Goal: Task Accomplishment & Management: Use online tool/utility

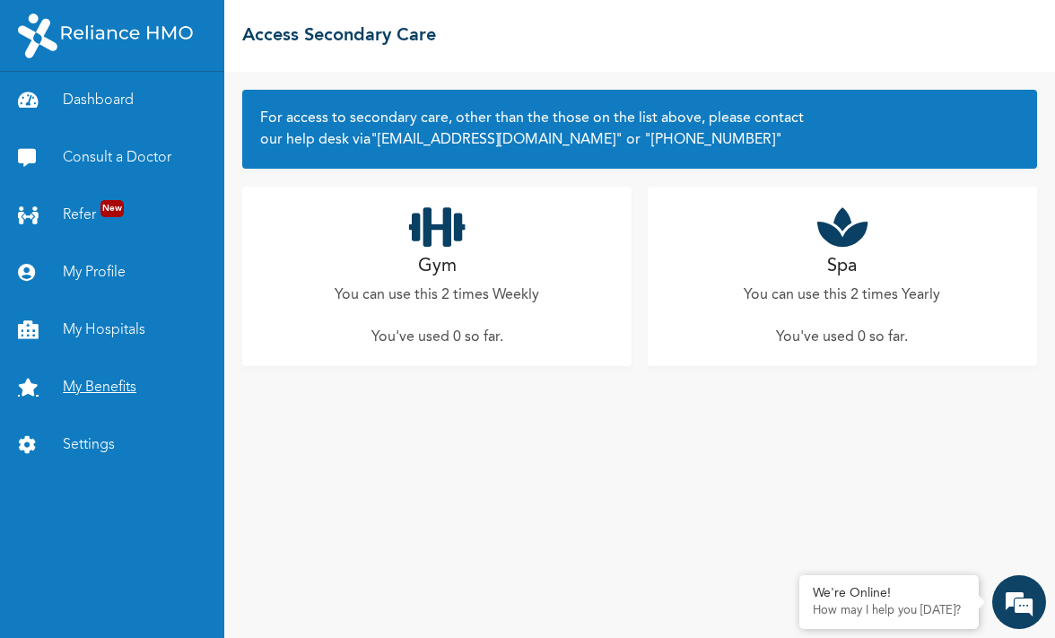
click at [113, 383] on link "My Benefits" at bounding box center [112, 387] width 224 height 57
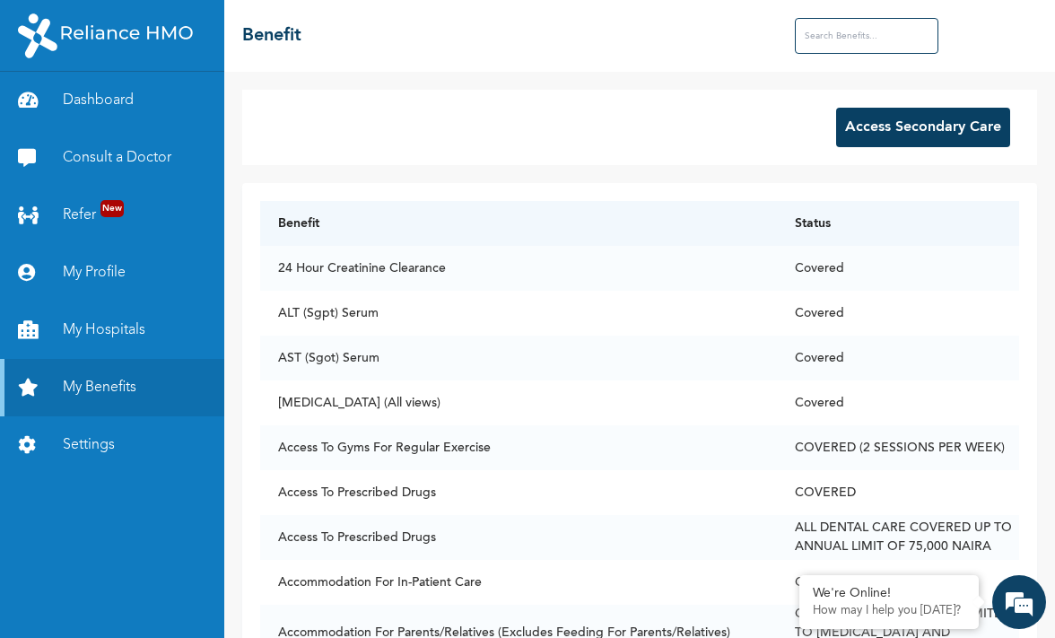
click at [904, 134] on button "Access Secondary Care" at bounding box center [923, 127] width 174 height 39
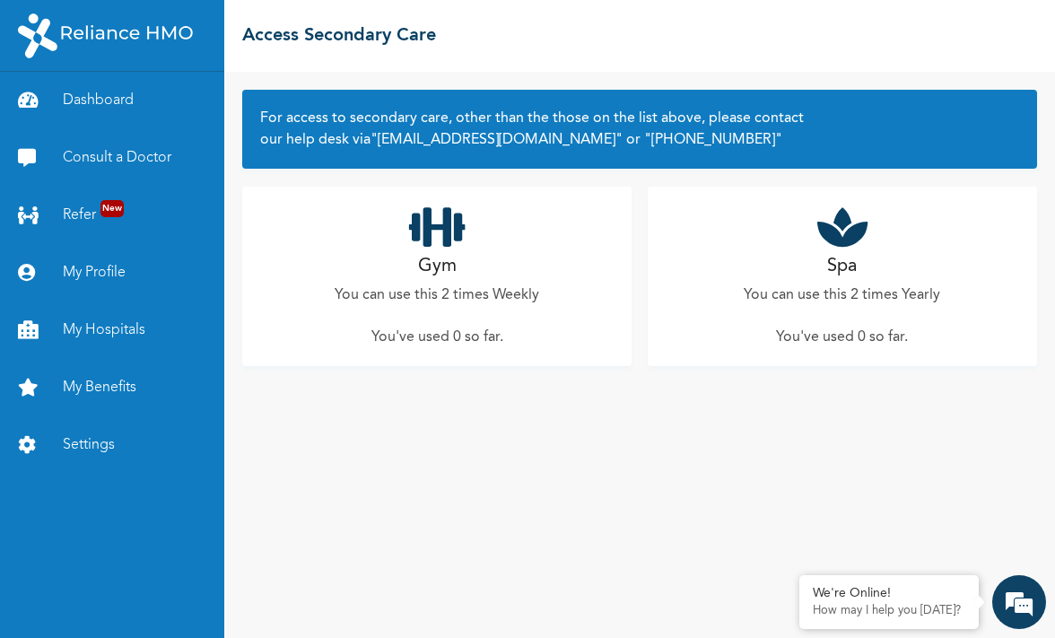
click at [425, 284] on p "You can use this 2 times Weekly" at bounding box center [437, 295] width 205 height 22
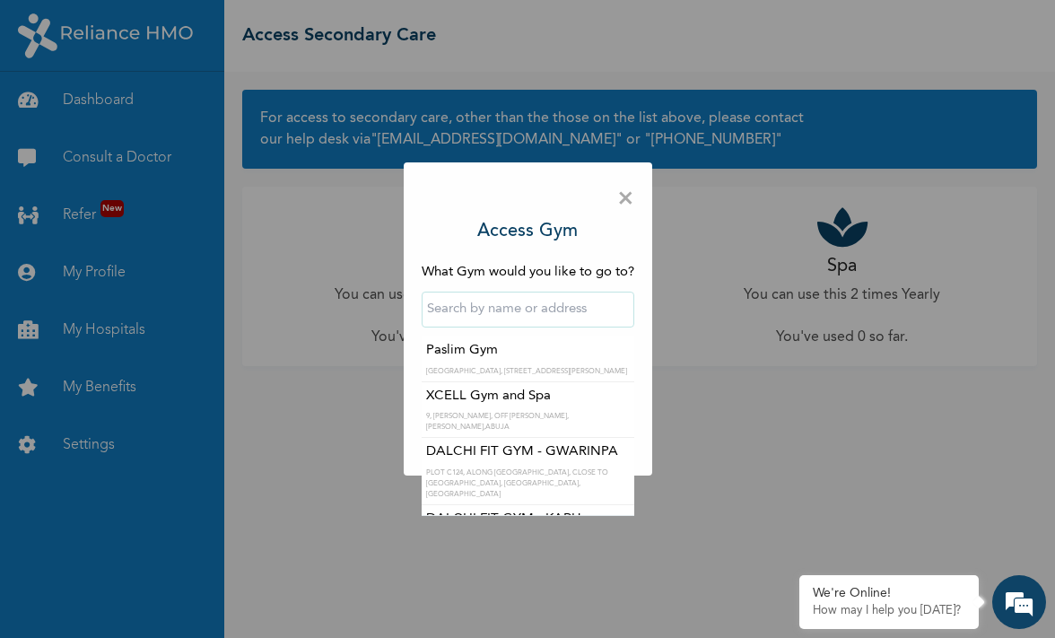
click at [509, 308] on input "text" at bounding box center [528, 310] width 213 height 36
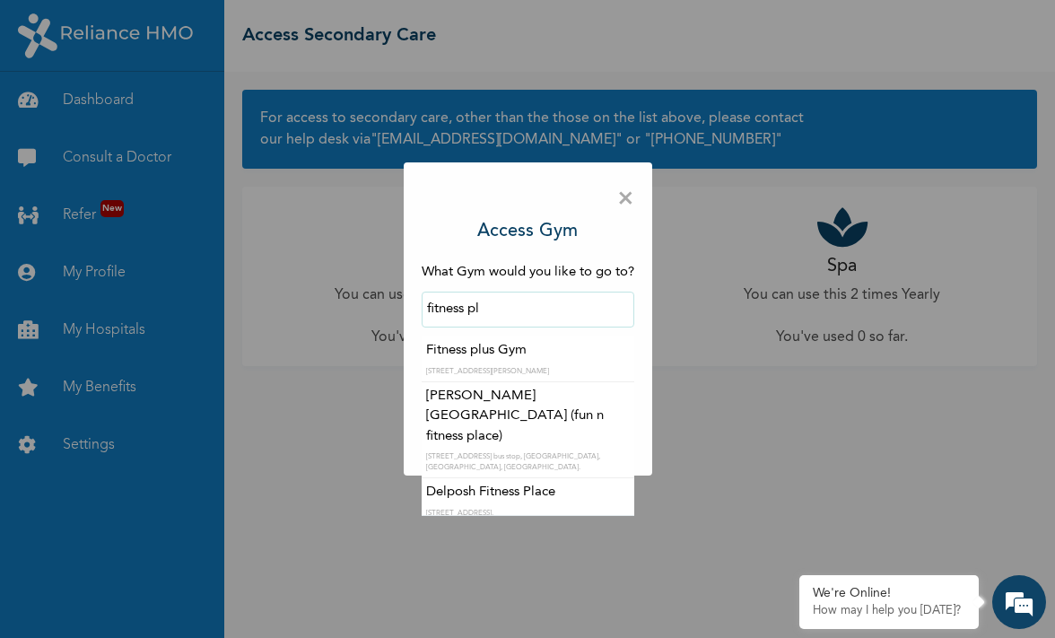
type input "Fitness plus Gym"
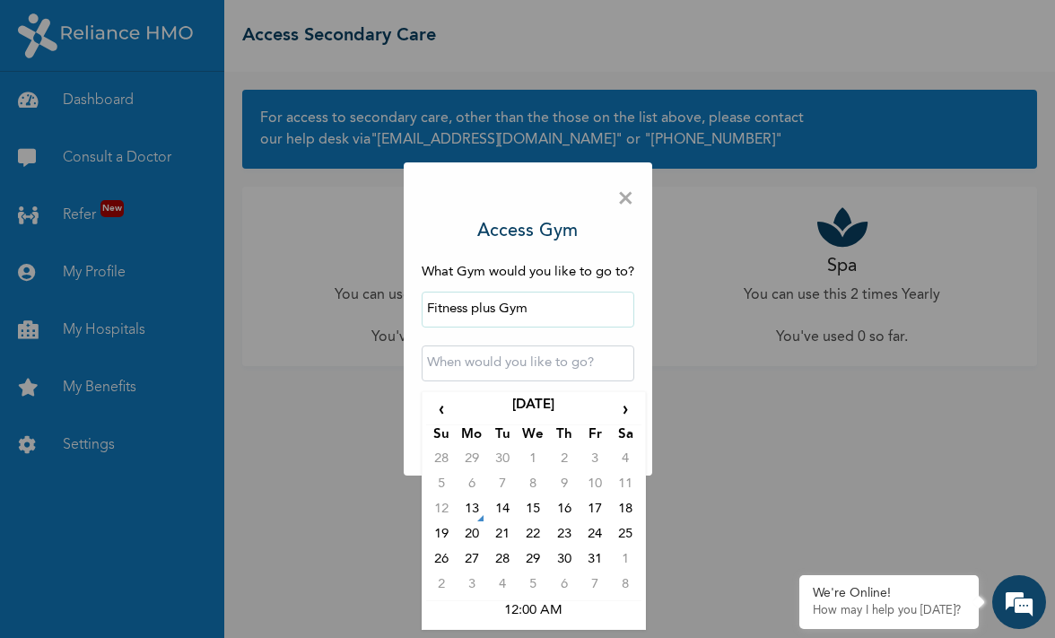
click at [540, 363] on input "text" at bounding box center [528, 363] width 213 height 36
click at [479, 519] on td "13" at bounding box center [472, 512] width 31 height 25
type input "2025-10-13 12:00 AM"
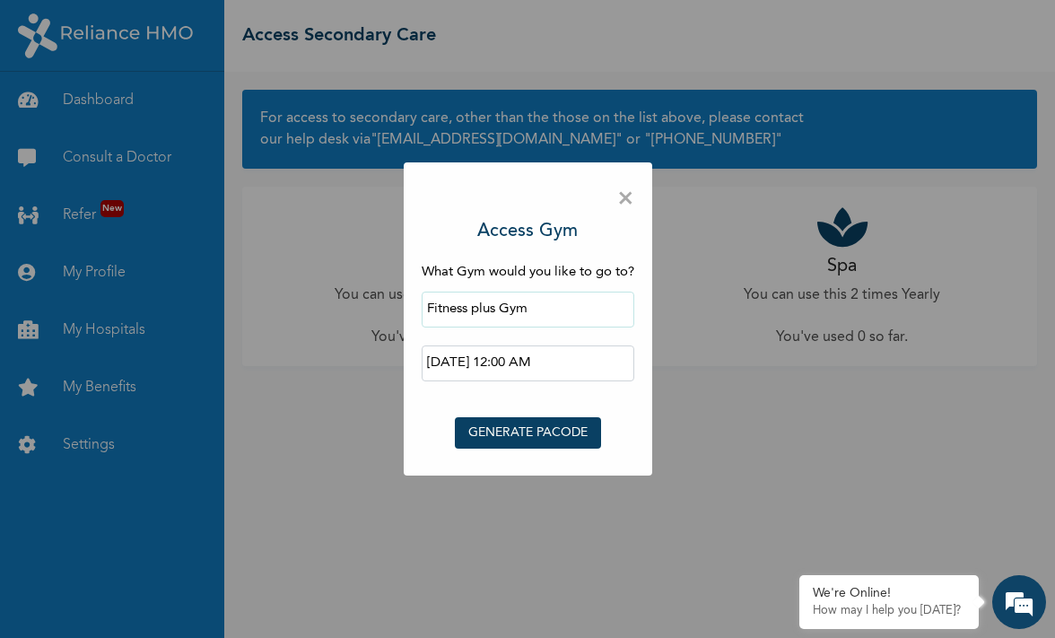
click at [524, 427] on button "GENERATE PACODE" at bounding box center [528, 432] width 146 height 31
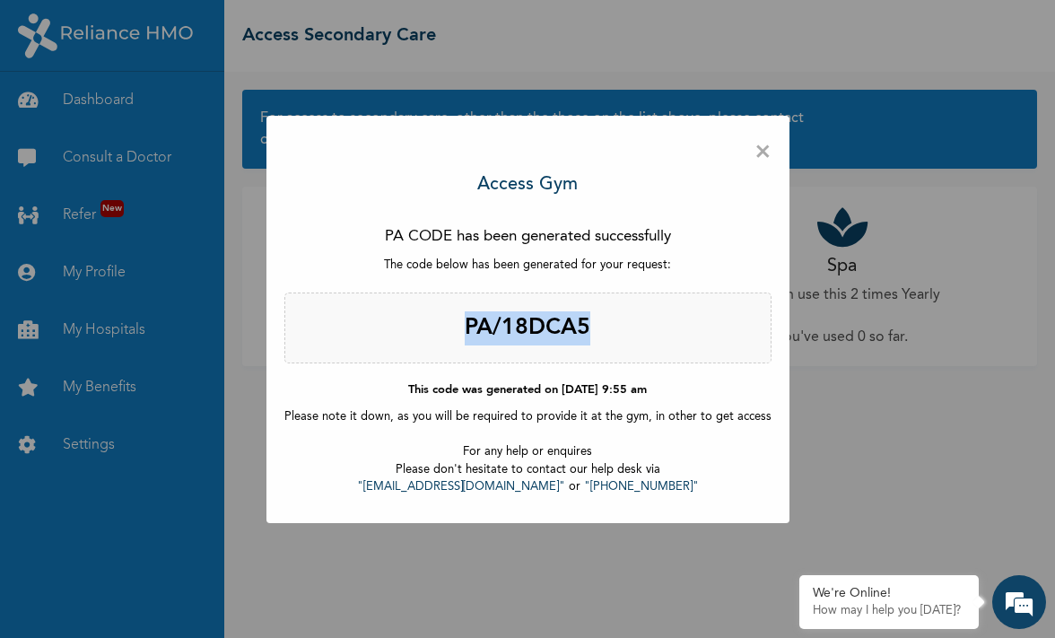
drag, startPoint x: 630, startPoint y: 318, endPoint x: 451, endPoint y: 319, distance: 178.6
click at [451, 319] on h2 "PA/18DCA5" at bounding box center [527, 329] width 487 height 72
copy h2 "PA/18DCA5"
click at [760, 146] on span "×" at bounding box center [763, 153] width 17 height 38
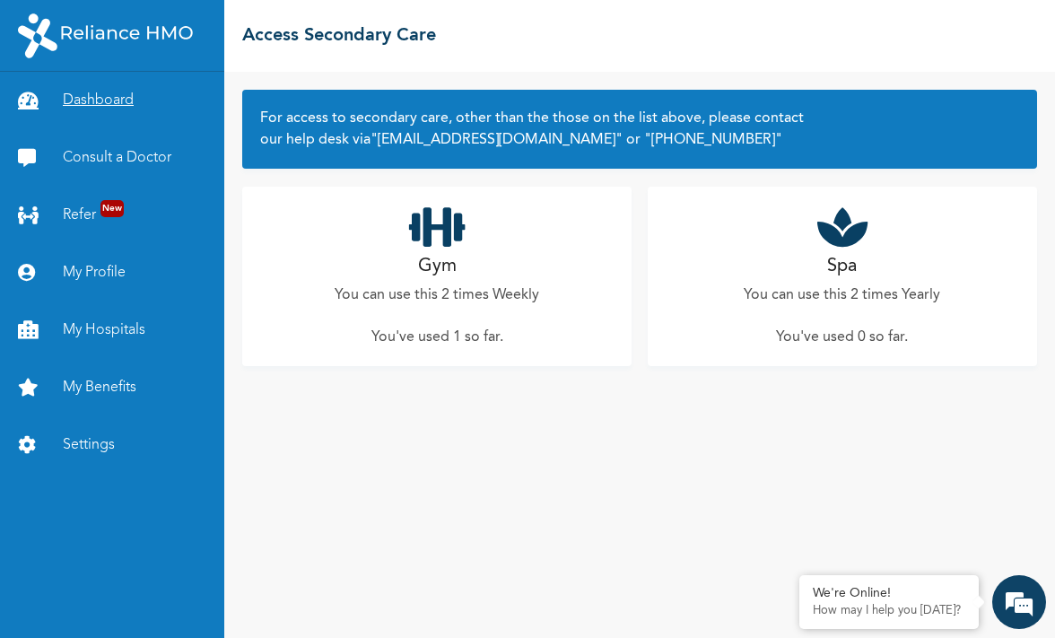
click at [87, 103] on link "Dashboard" at bounding box center [112, 100] width 224 height 57
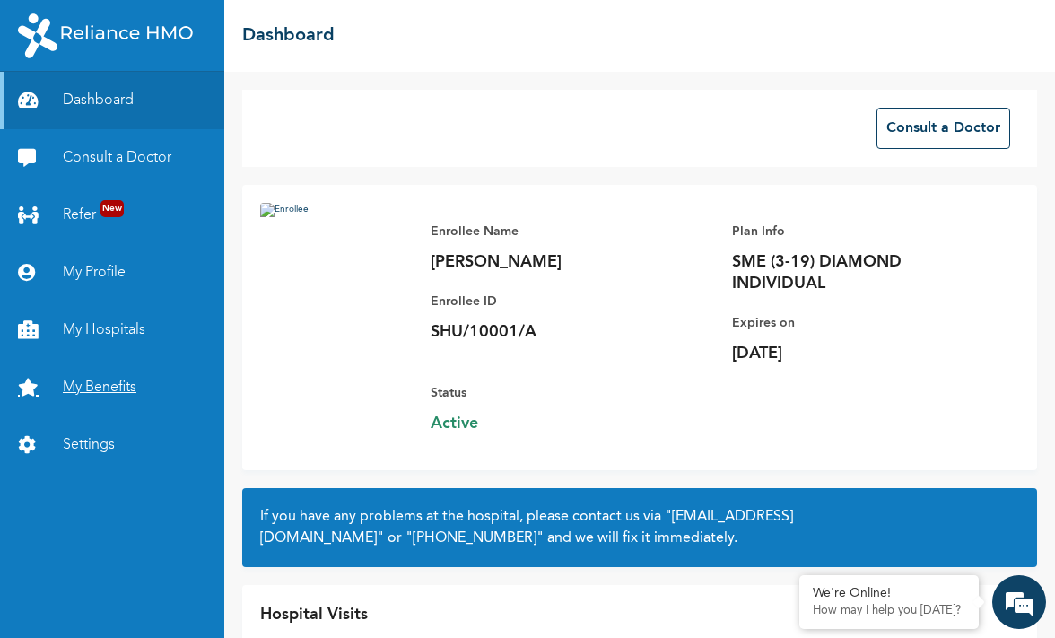
click at [100, 386] on link "My Benefits" at bounding box center [112, 387] width 224 height 57
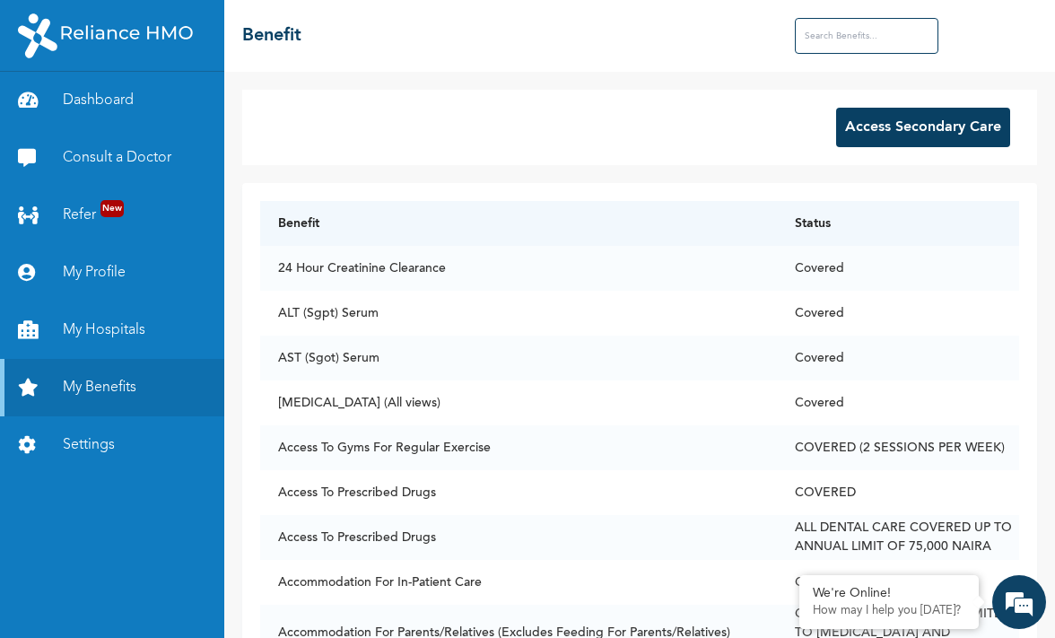
click at [926, 120] on button "Access Secondary Care" at bounding box center [923, 127] width 174 height 39
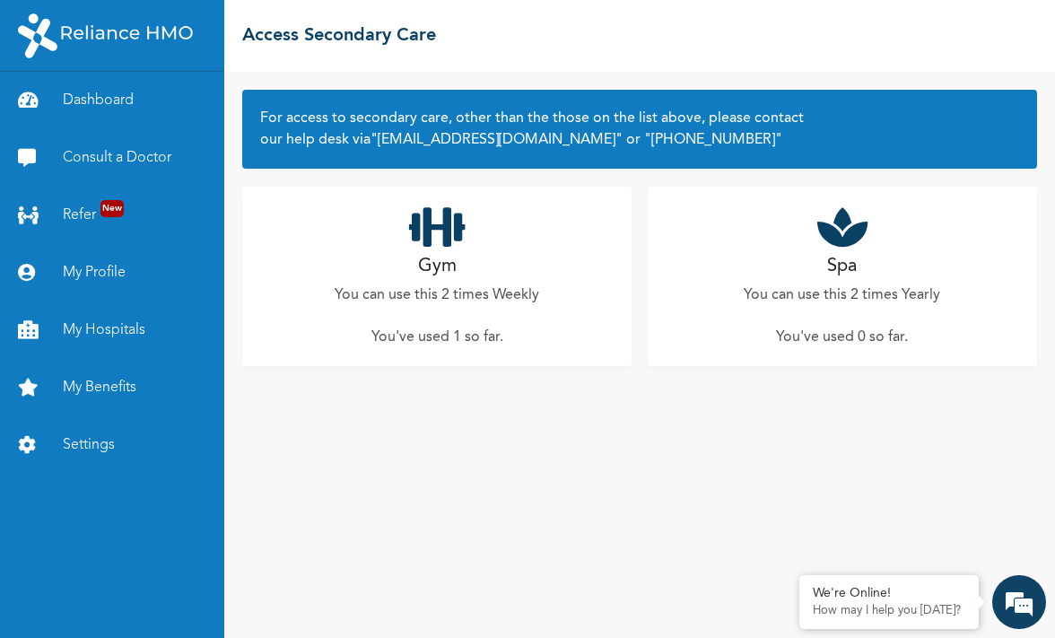
click at [459, 254] on div "Gym You can use this 2 times Weekly You've used 1 so far ." at bounding box center [436, 276] width 389 height 179
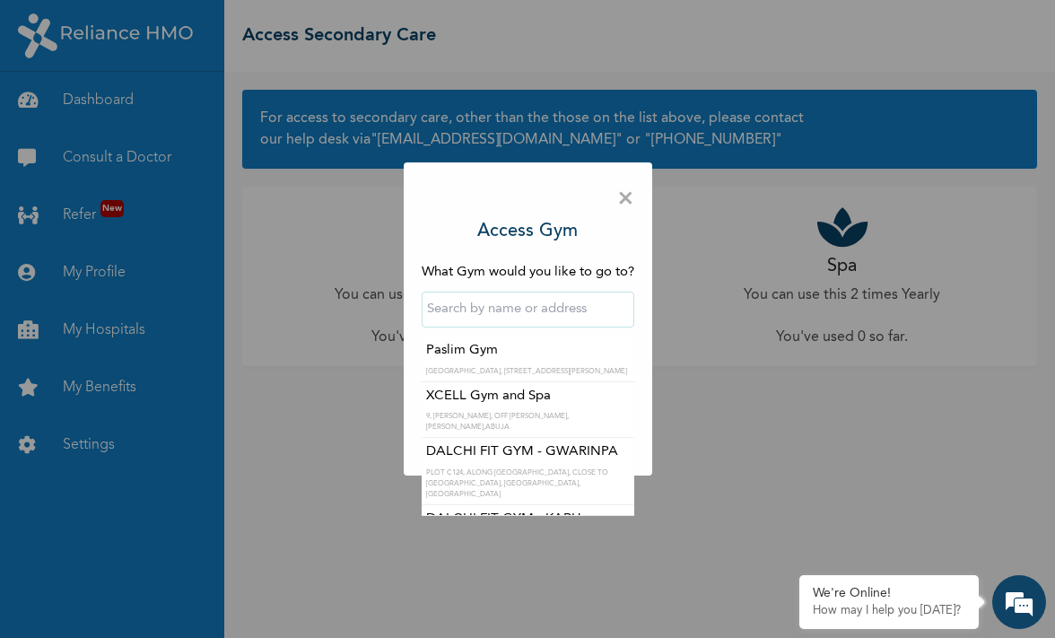
click at [504, 313] on input "text" at bounding box center [528, 310] width 213 height 36
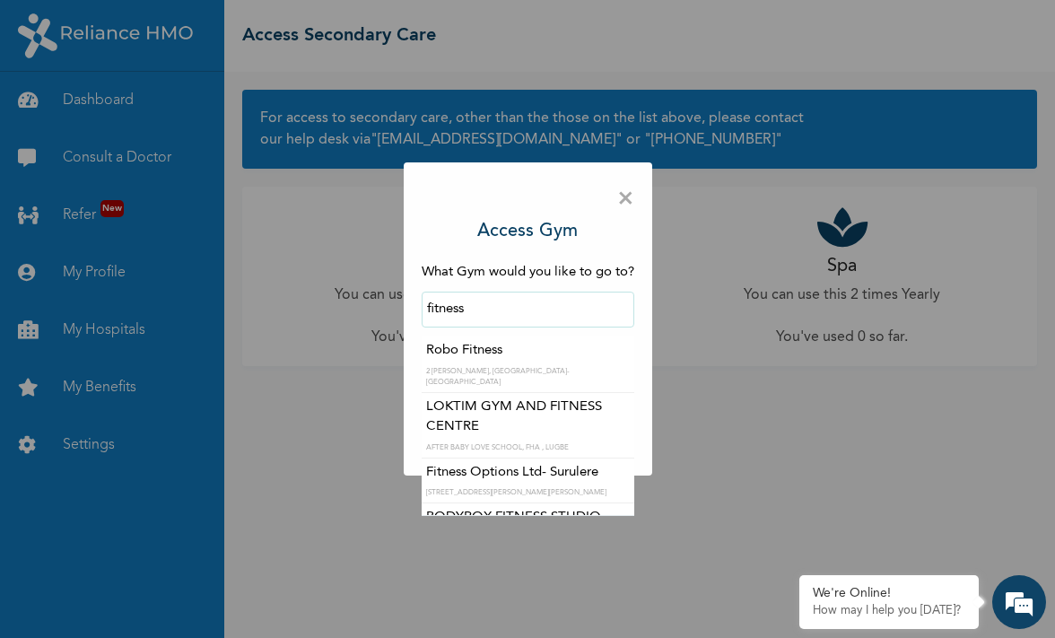
type input "fitness"
click at [623, 196] on span "×" at bounding box center [625, 199] width 17 height 38
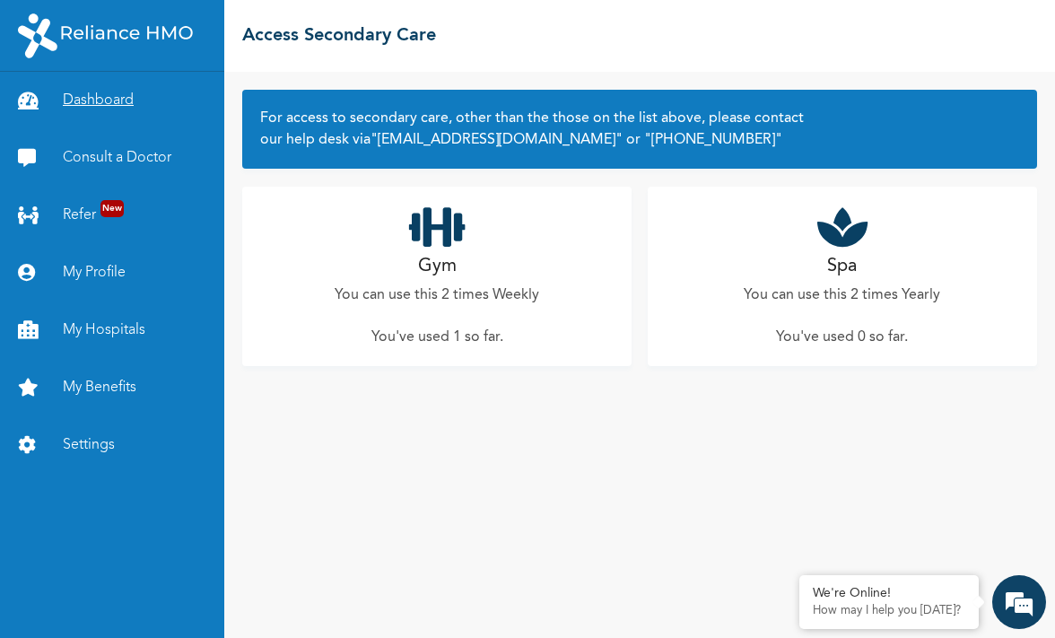
click at [80, 92] on link "Dashboard" at bounding box center [112, 100] width 224 height 57
